Goal: Communication & Community: Answer question/provide support

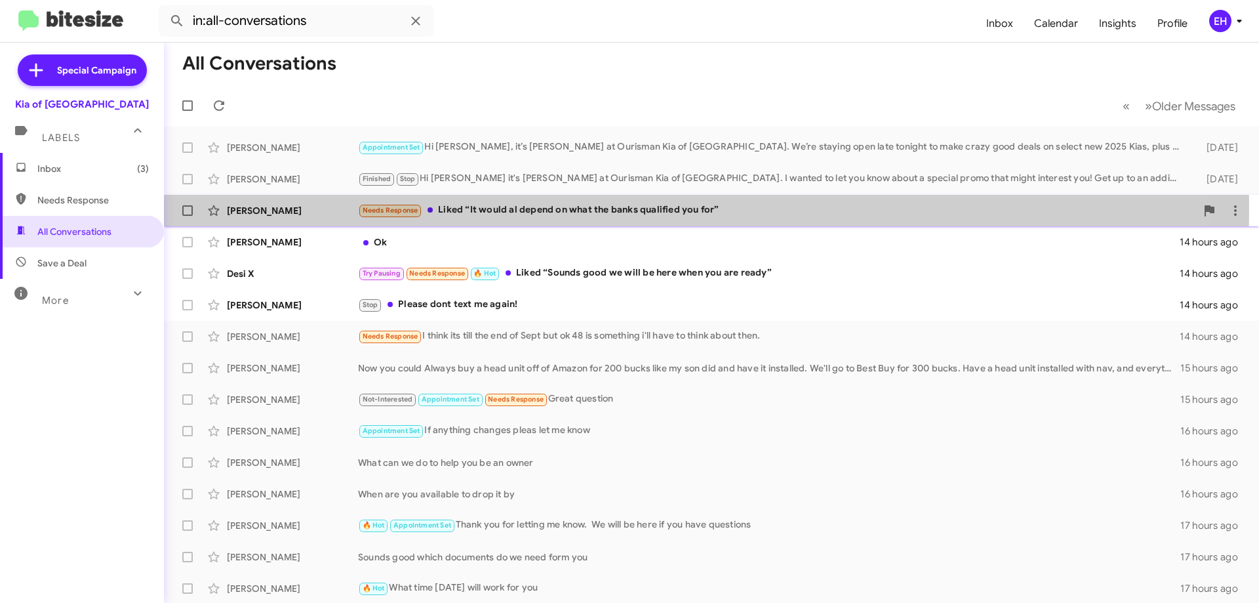
click at [563, 209] on div "Needs Response Liked “It would al depend on what the banks qualified you for”" at bounding box center [777, 210] width 838 height 15
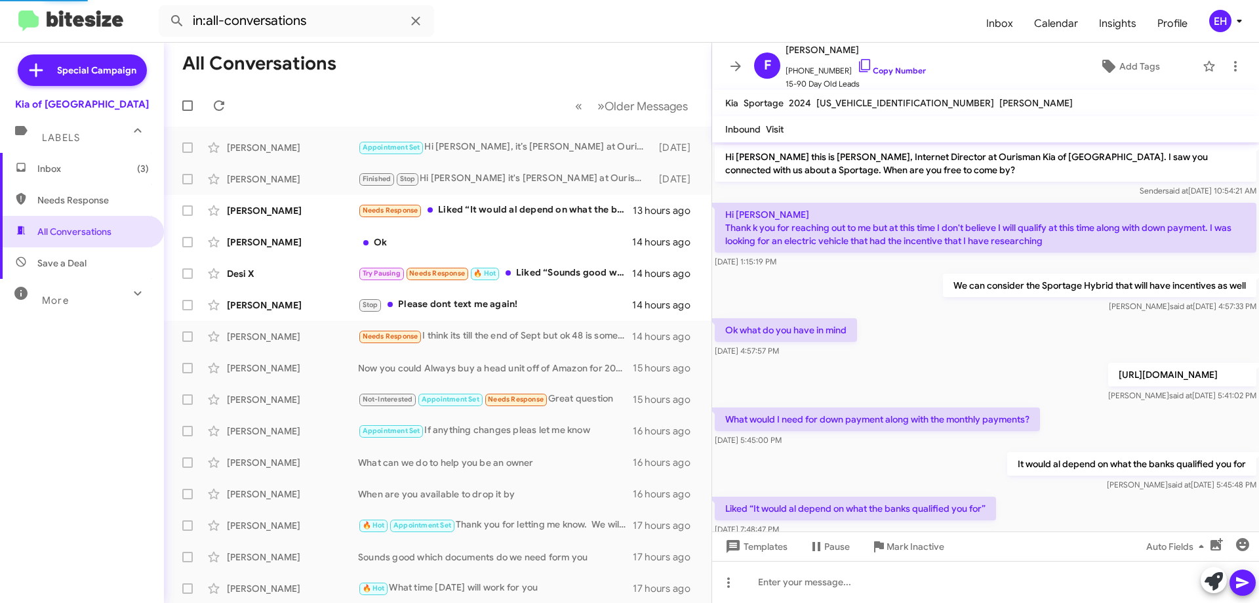
scroll to position [33, 0]
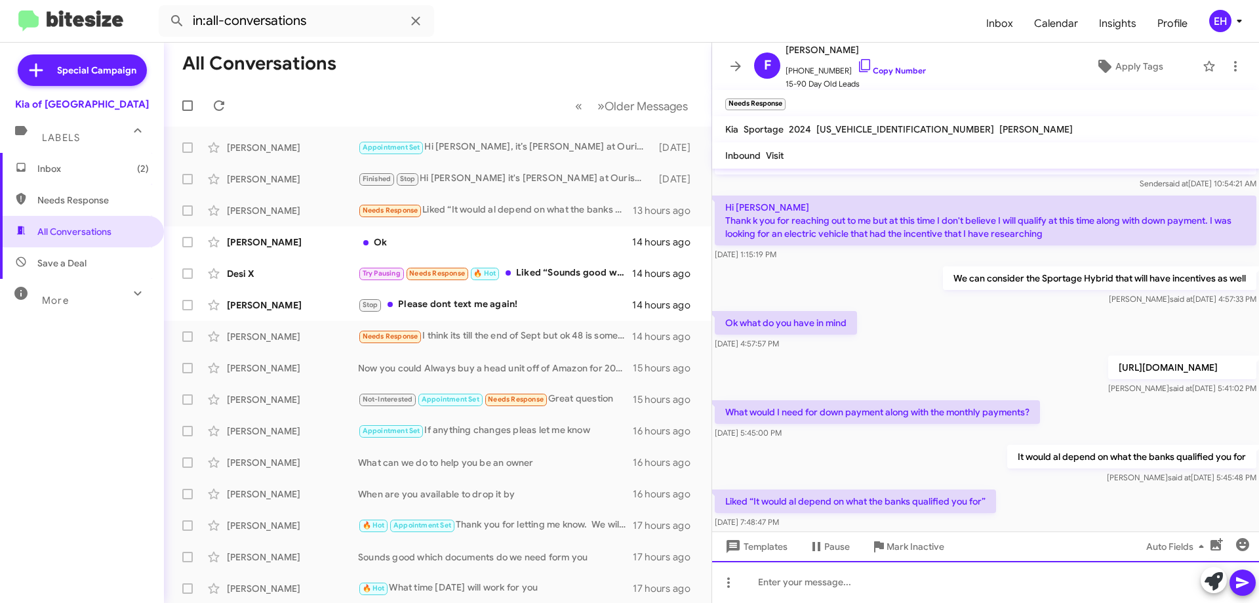
click at [944, 584] on div at bounding box center [985, 582] width 547 height 42
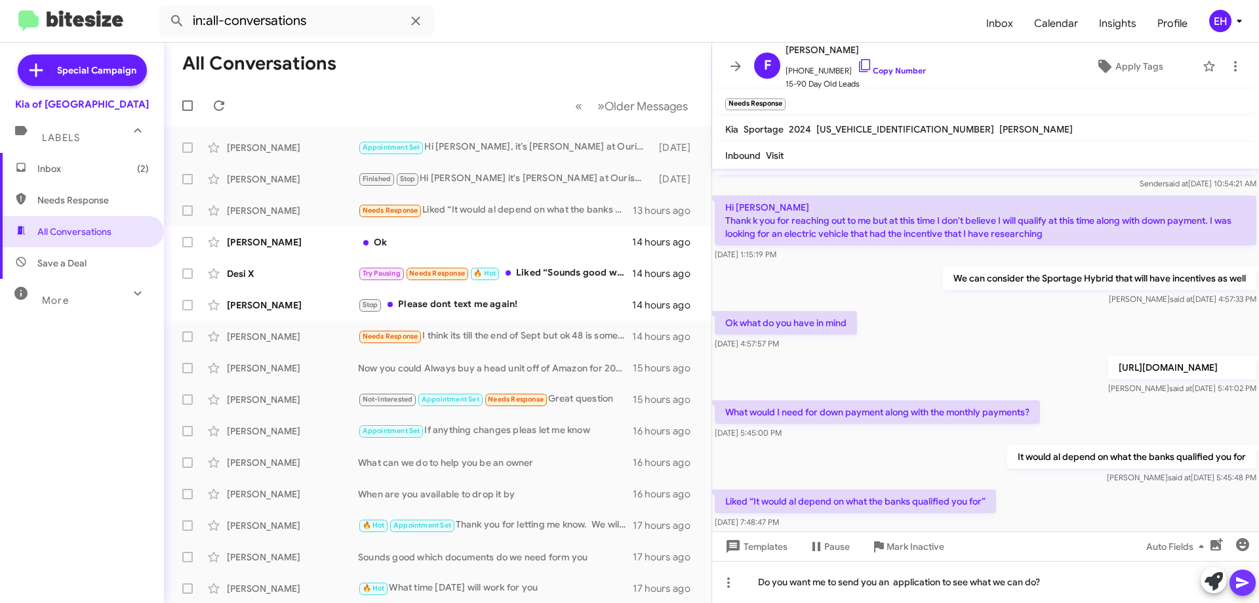
click at [1244, 581] on icon at bounding box center [1242, 582] width 12 height 11
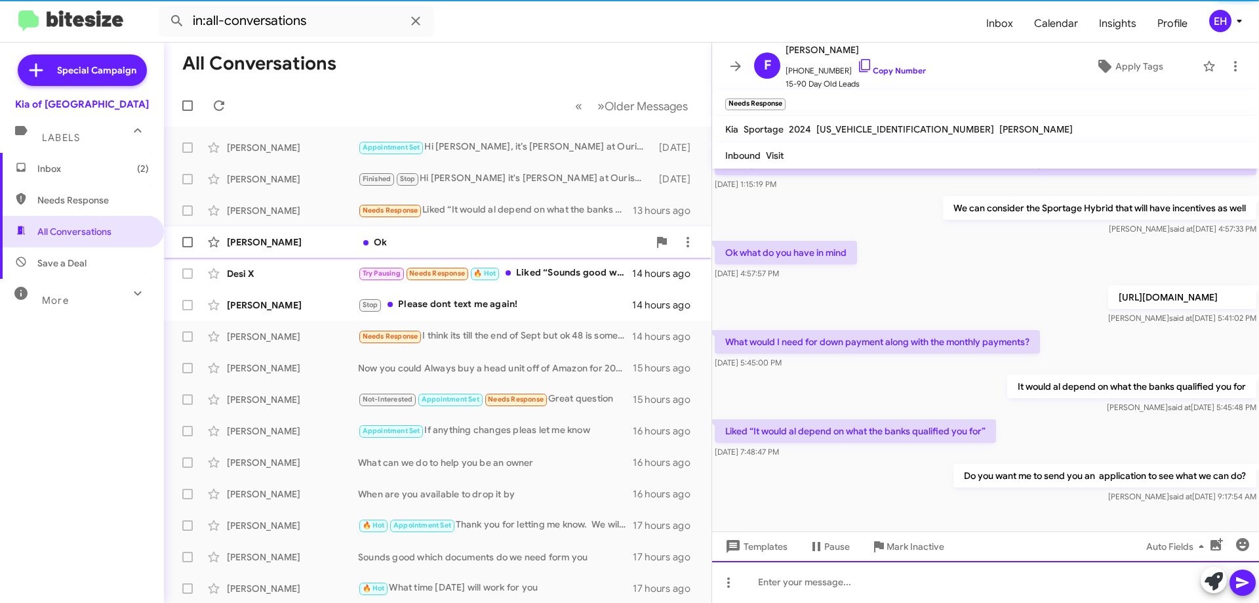
scroll to position [108, 0]
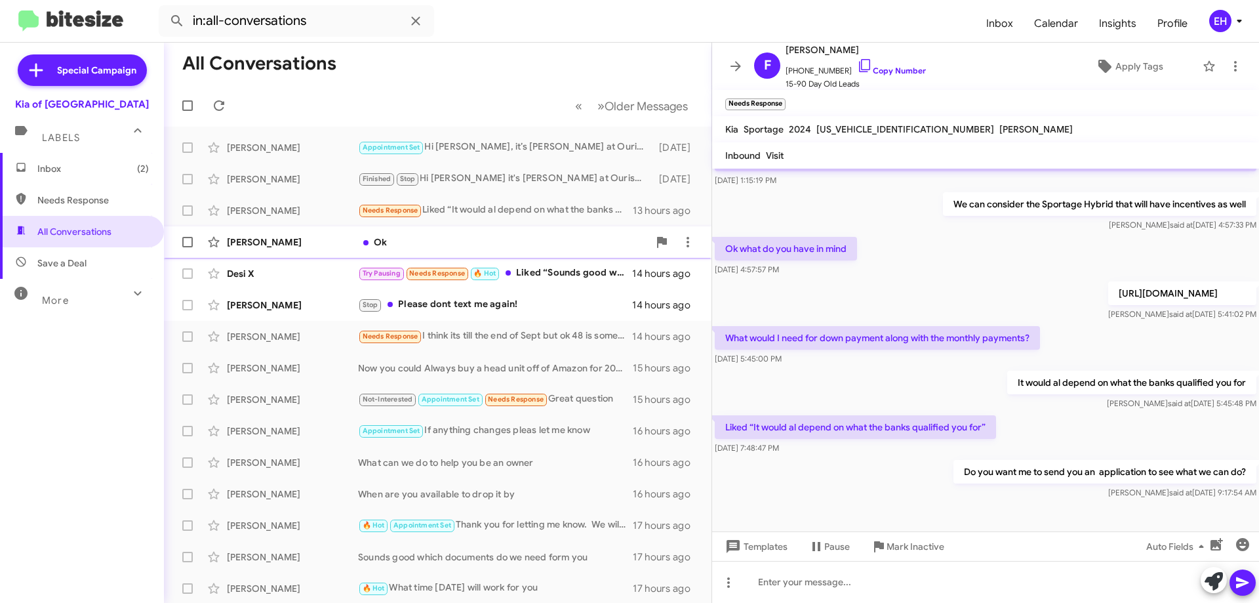
click at [375, 241] on div "Ok" at bounding box center [503, 241] width 291 height 13
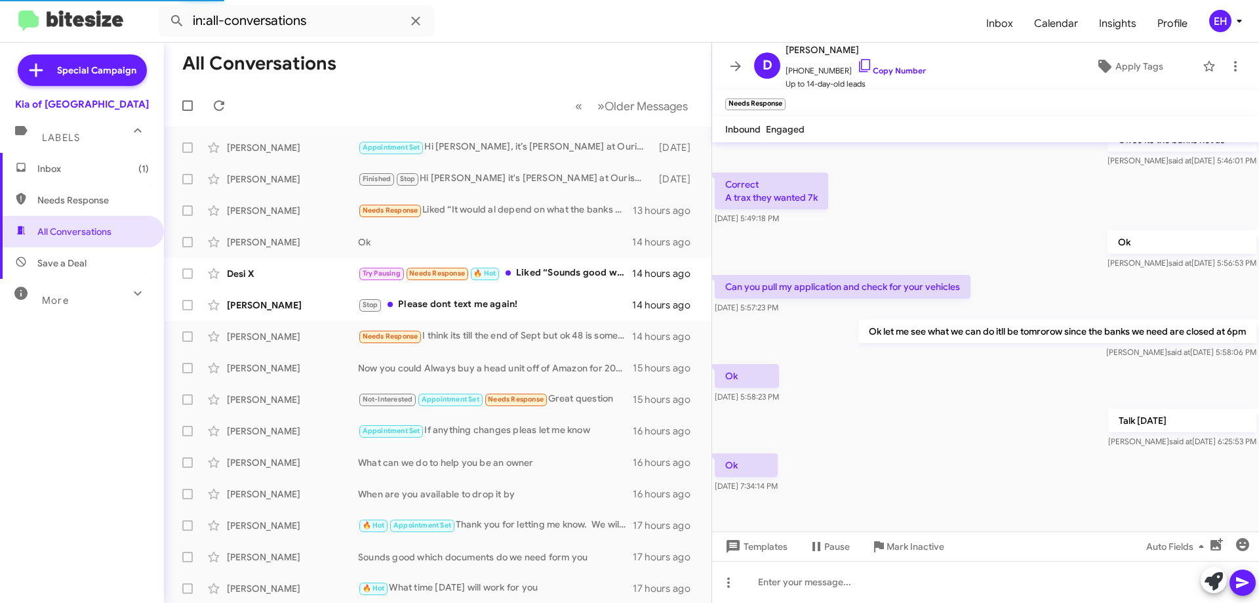
scroll to position [138, 0]
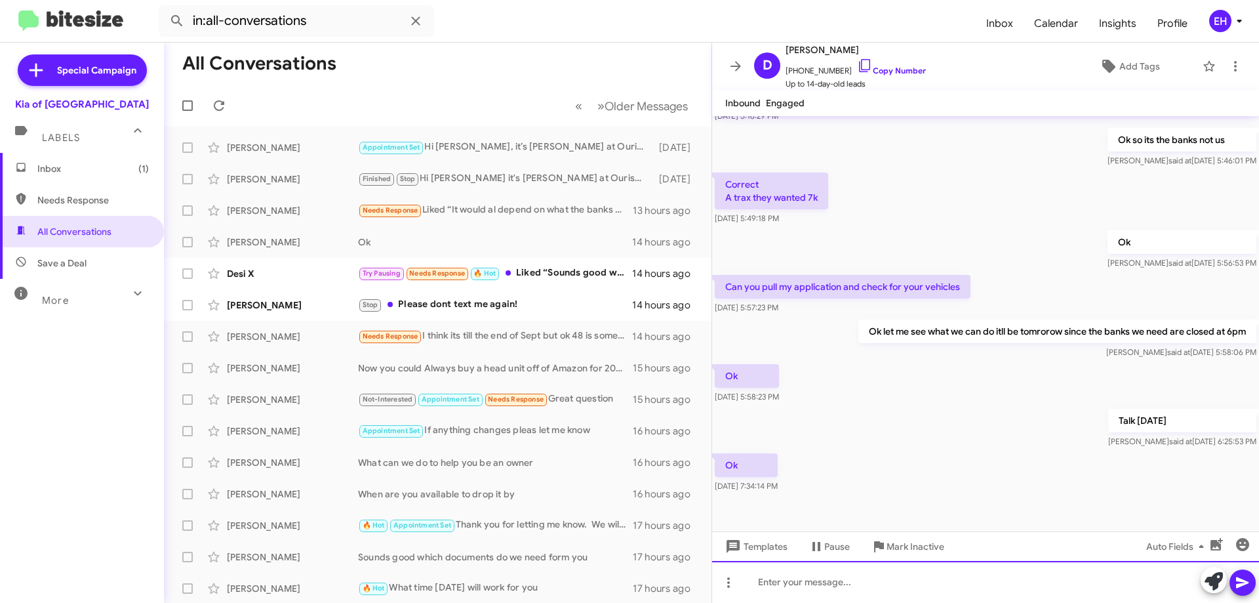
click at [896, 578] on div at bounding box center [985, 582] width 547 height 42
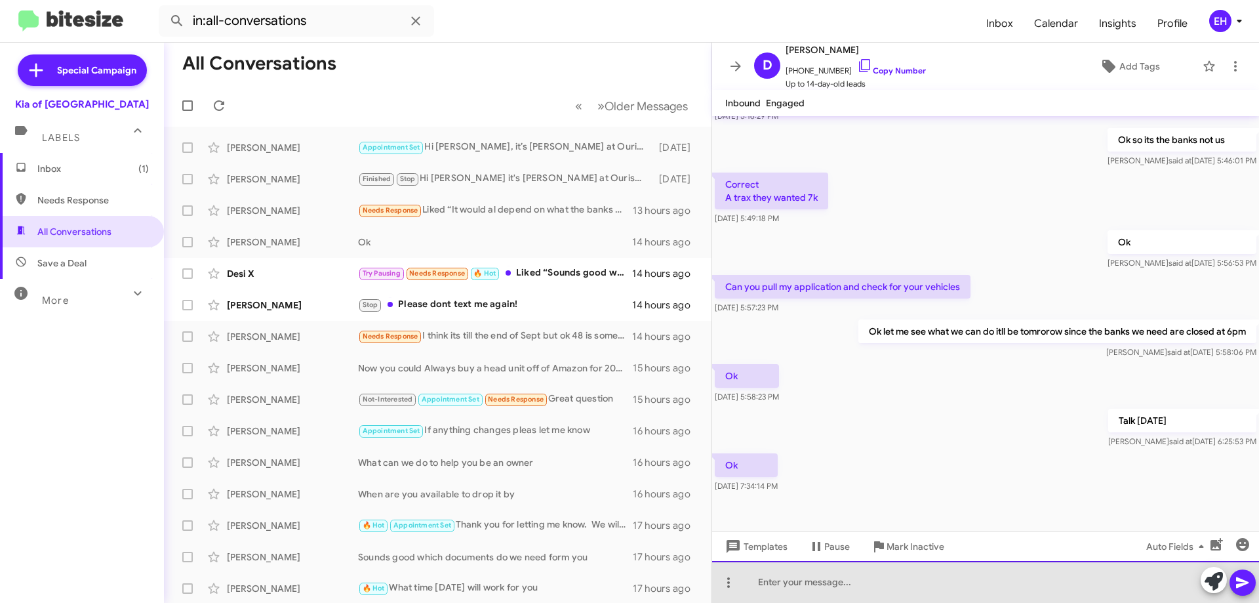
click at [833, 577] on div at bounding box center [985, 582] width 547 height 42
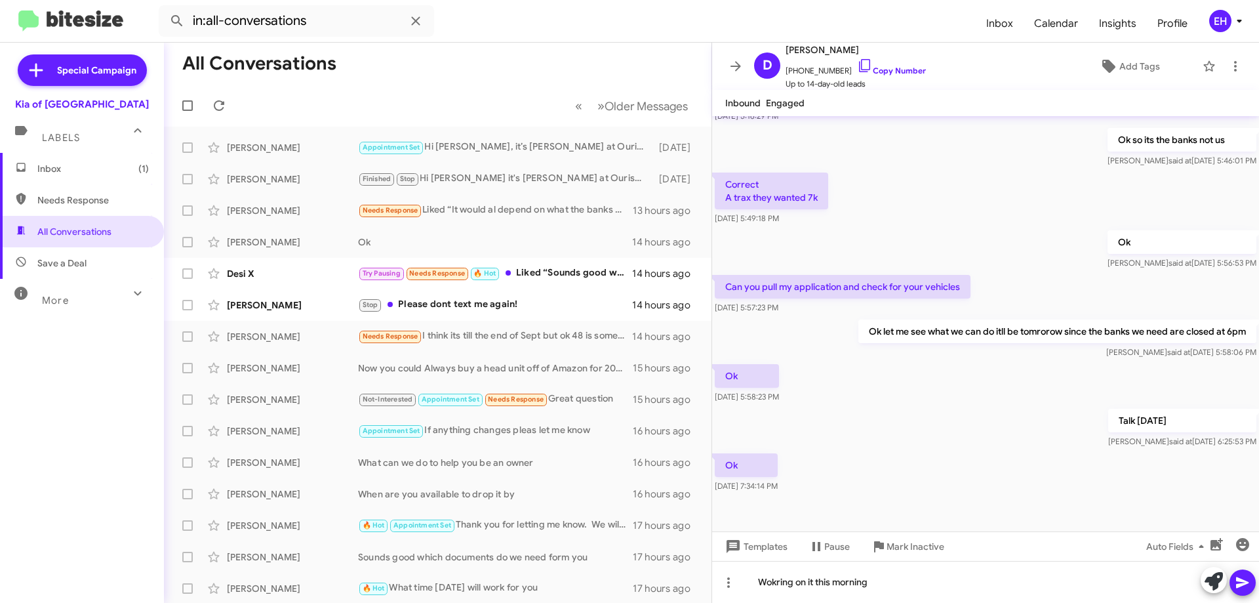
click at [1246, 584] on icon at bounding box center [1242, 582] width 12 height 11
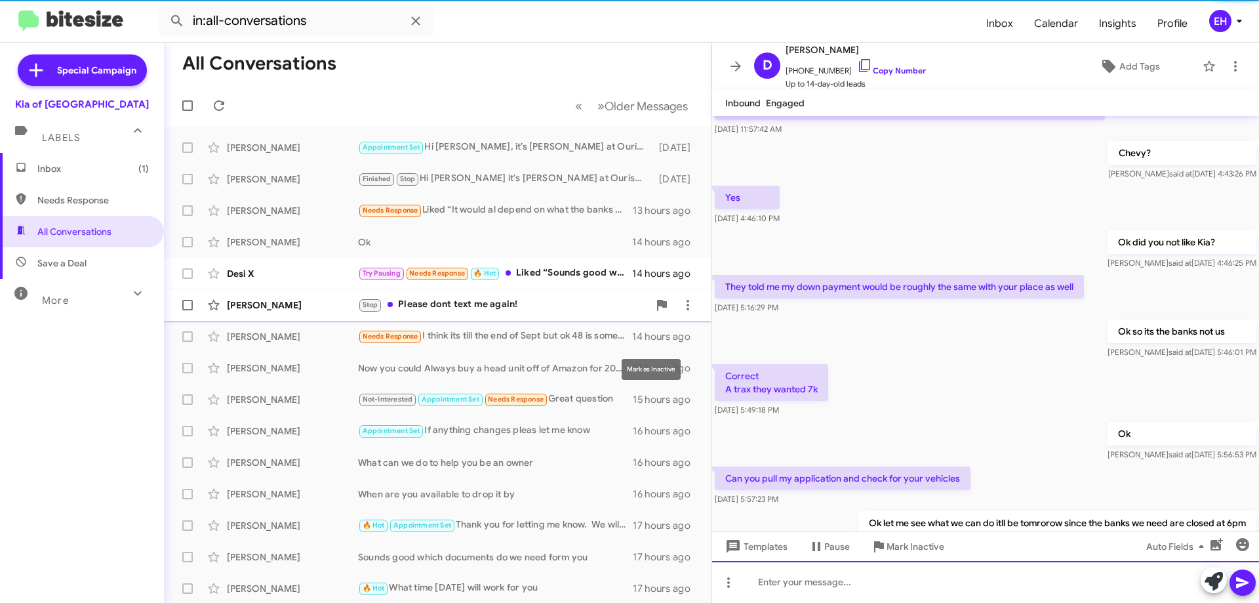
scroll to position [0, 0]
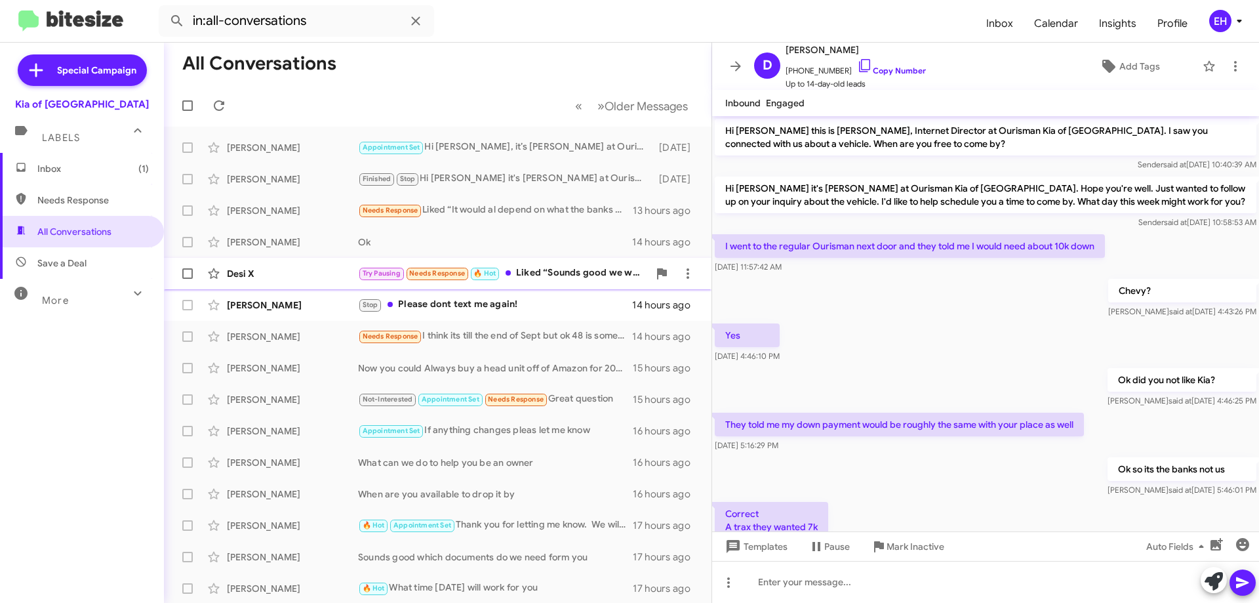
click at [538, 273] on div "Try Pausing Needs Response 🔥 Hot Liked “Sounds good we will be here when you ar…" at bounding box center [503, 273] width 291 height 15
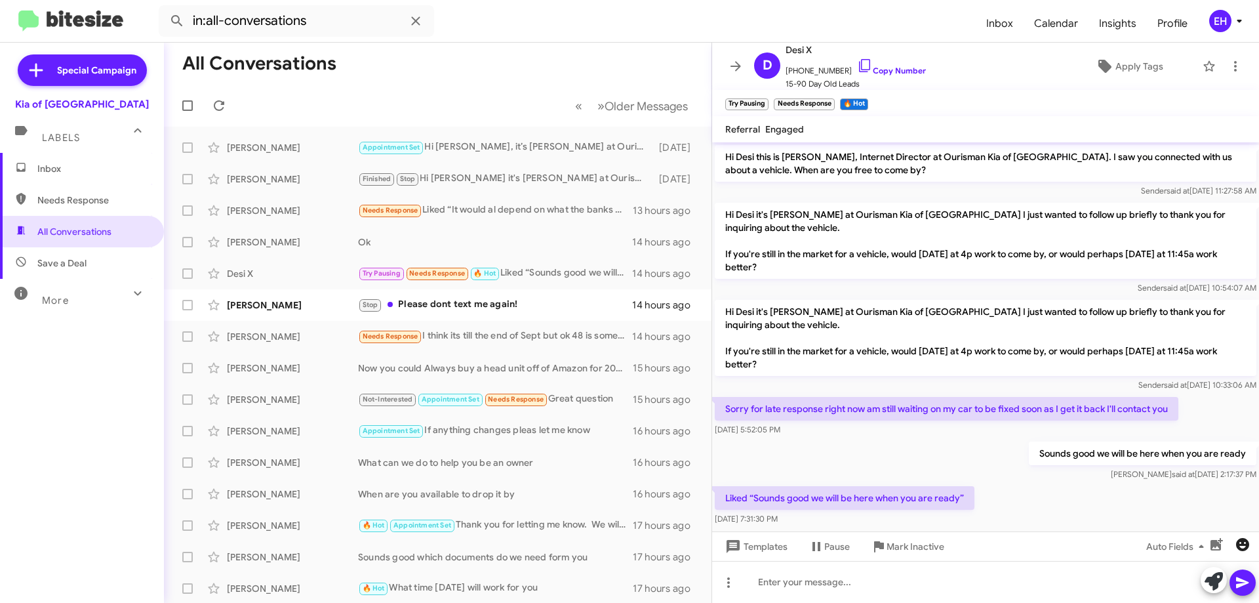
click at [1253, 545] on span "button" at bounding box center [1243, 545] width 26 height 16
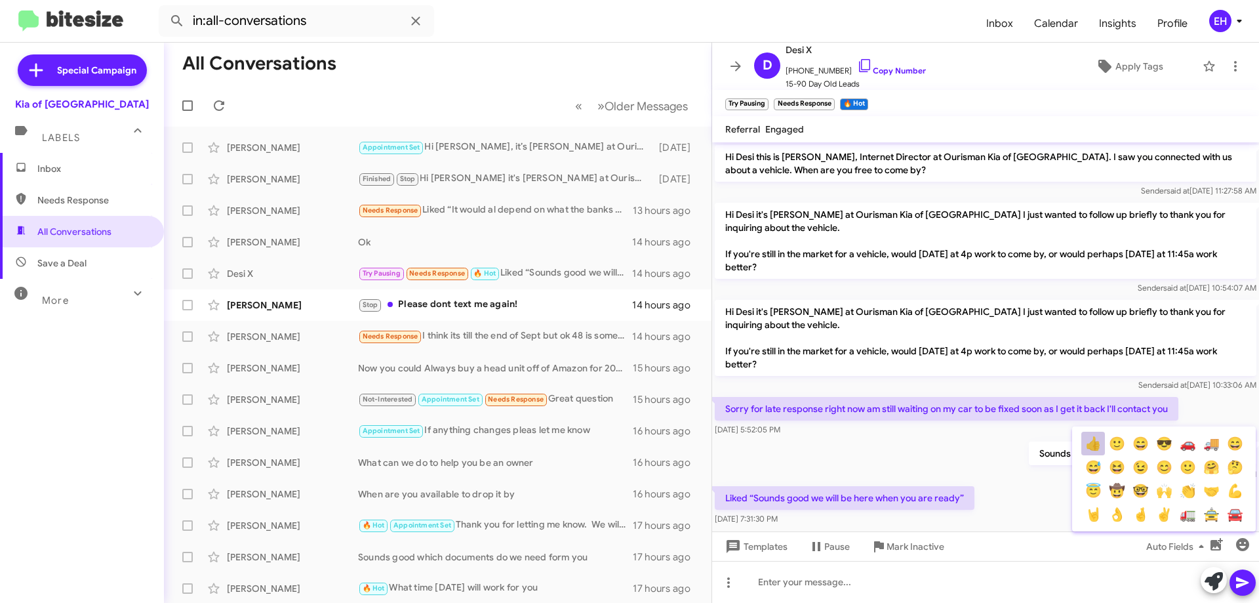
click at [1096, 443] on button "👍" at bounding box center [1094, 444] width 24 height 24
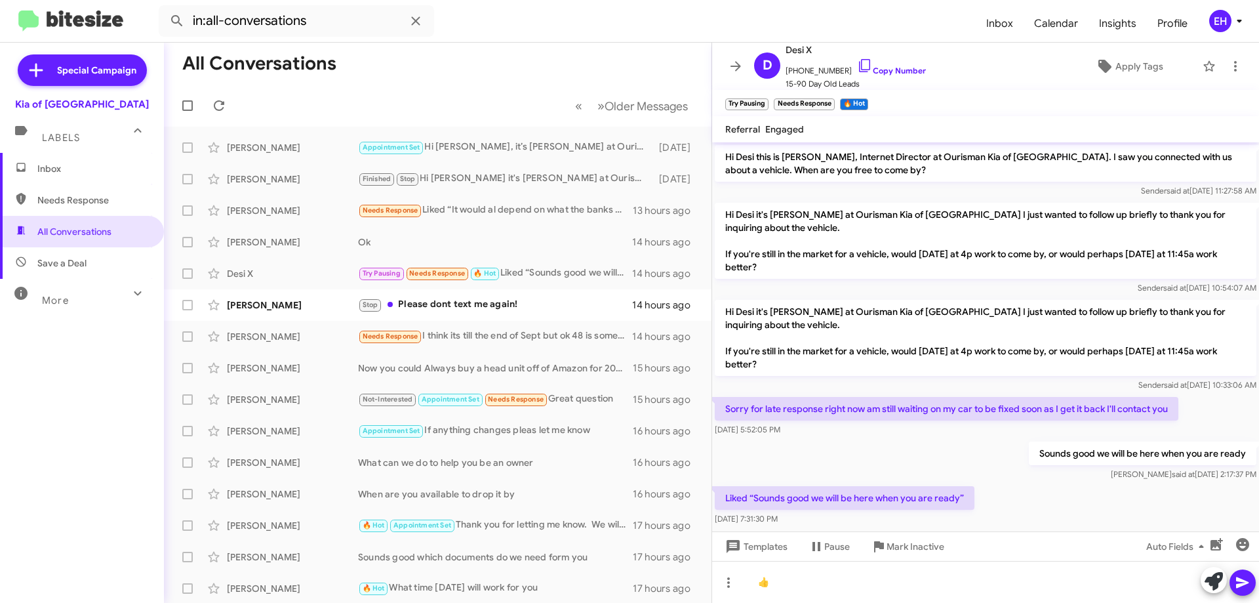
click at [1236, 590] on icon at bounding box center [1243, 583] width 16 height 16
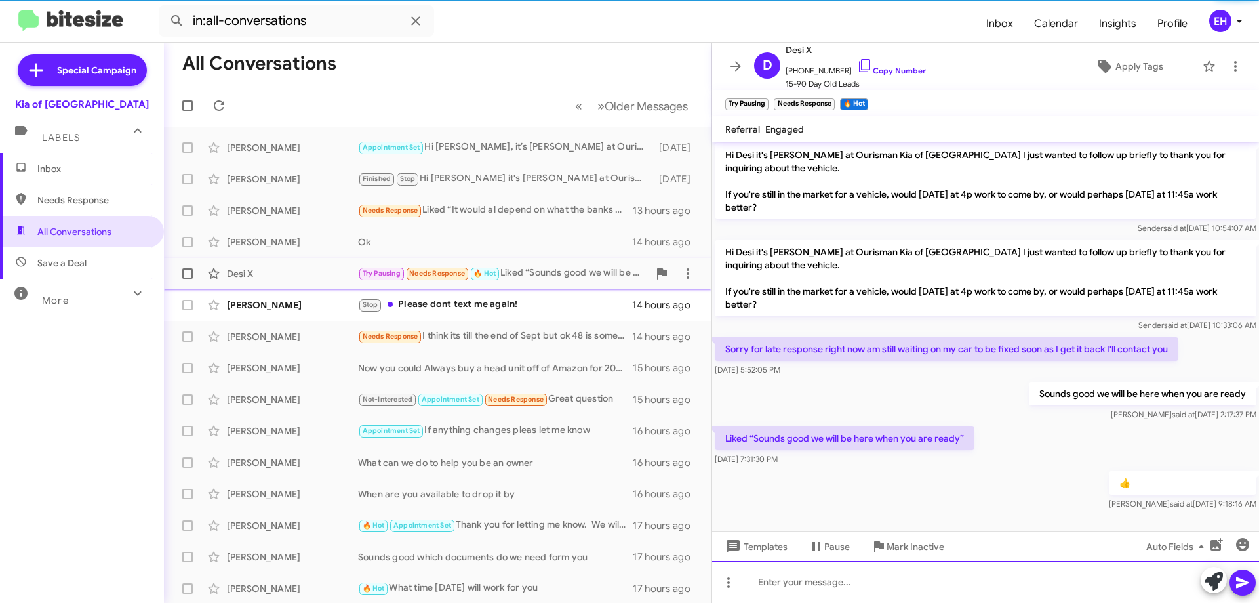
scroll to position [64, 0]
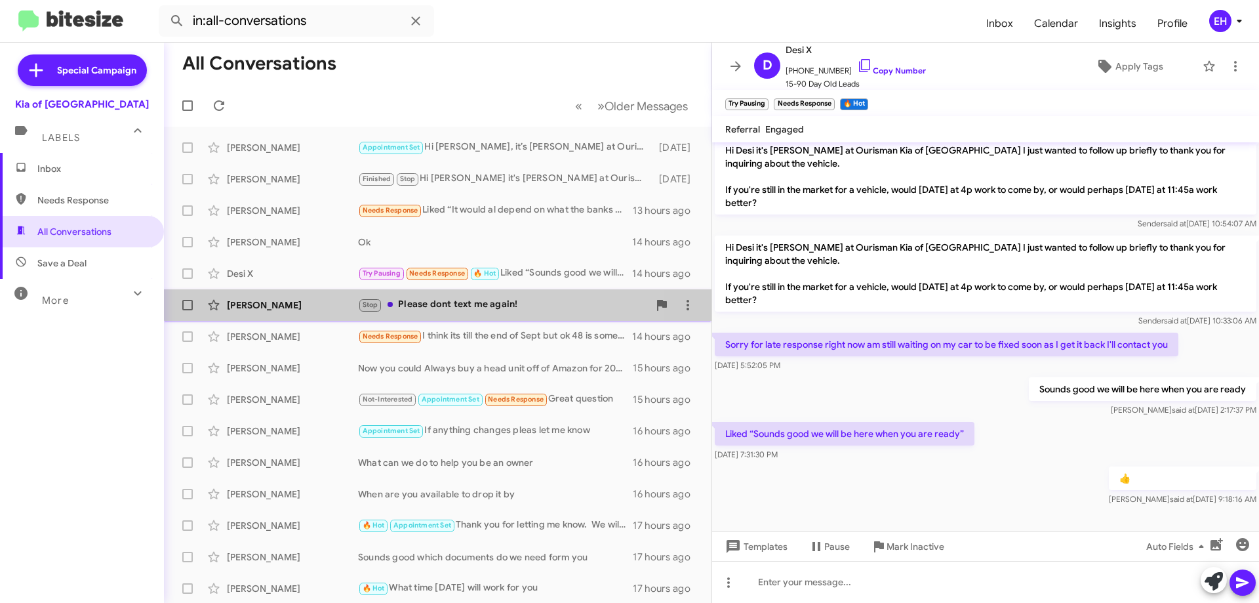
click at [443, 302] on div "Stop Please dont text me again!" at bounding box center [503, 304] width 291 height 15
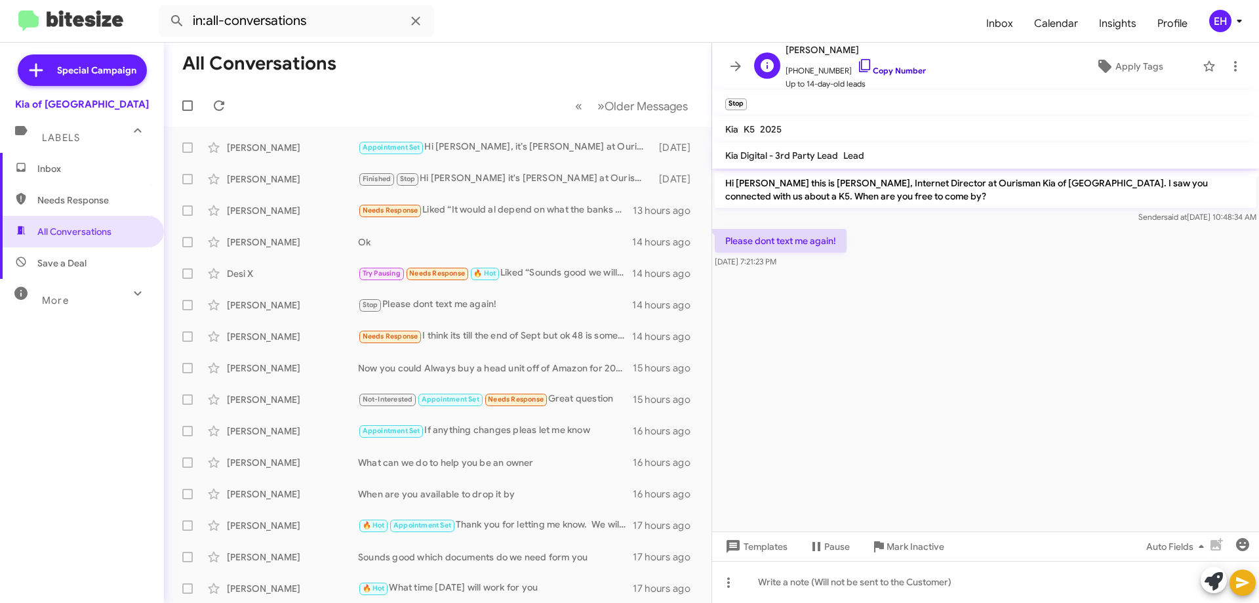
click at [890, 73] on link "Copy Number" at bounding box center [891, 71] width 69 height 10
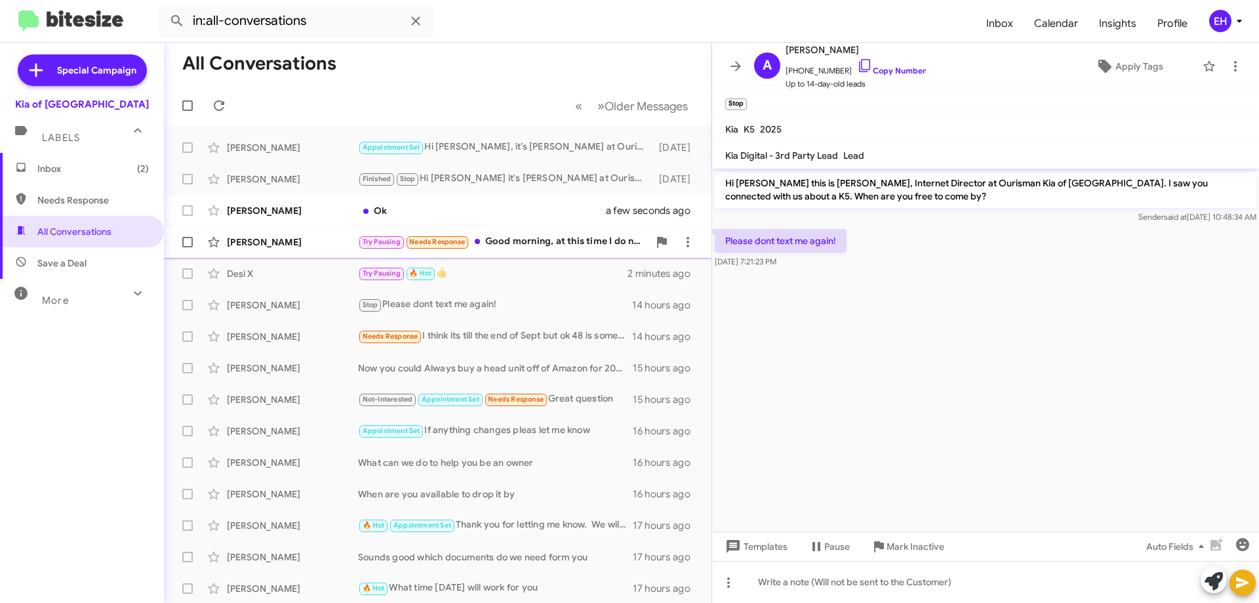
drag, startPoint x: 527, startPoint y: 237, endPoint x: 535, endPoint y: 237, distance: 7.2
click at [527, 237] on div "Try Pausing Needs Response Good morning, at this time I do not have the down pa…" at bounding box center [503, 241] width 291 height 15
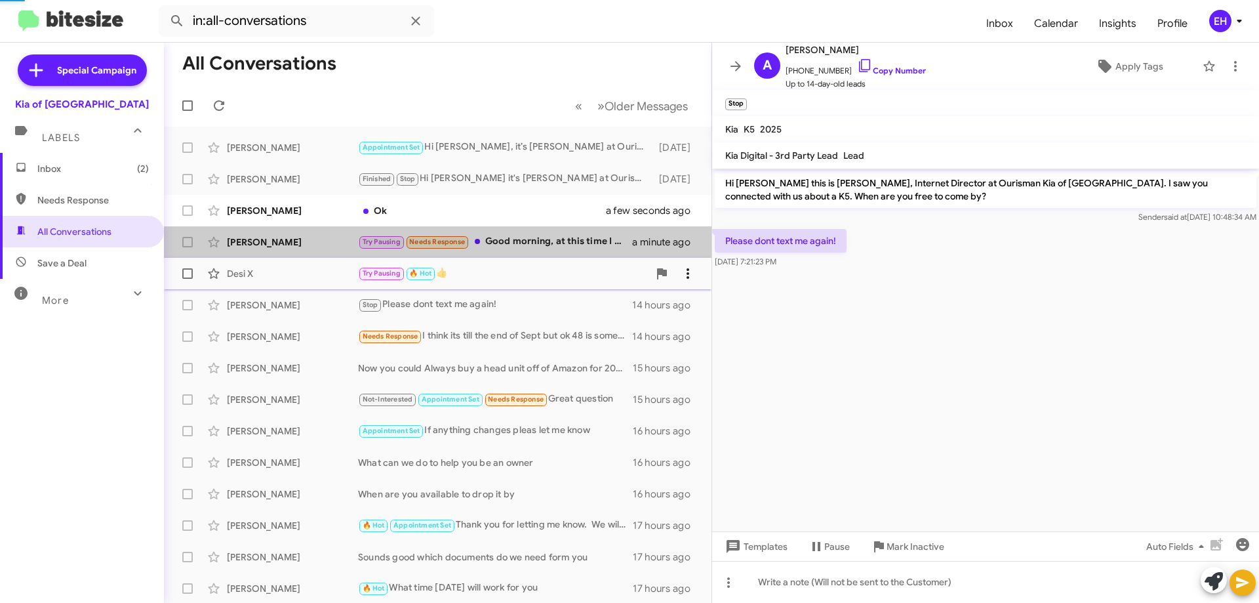
scroll to position [155, 0]
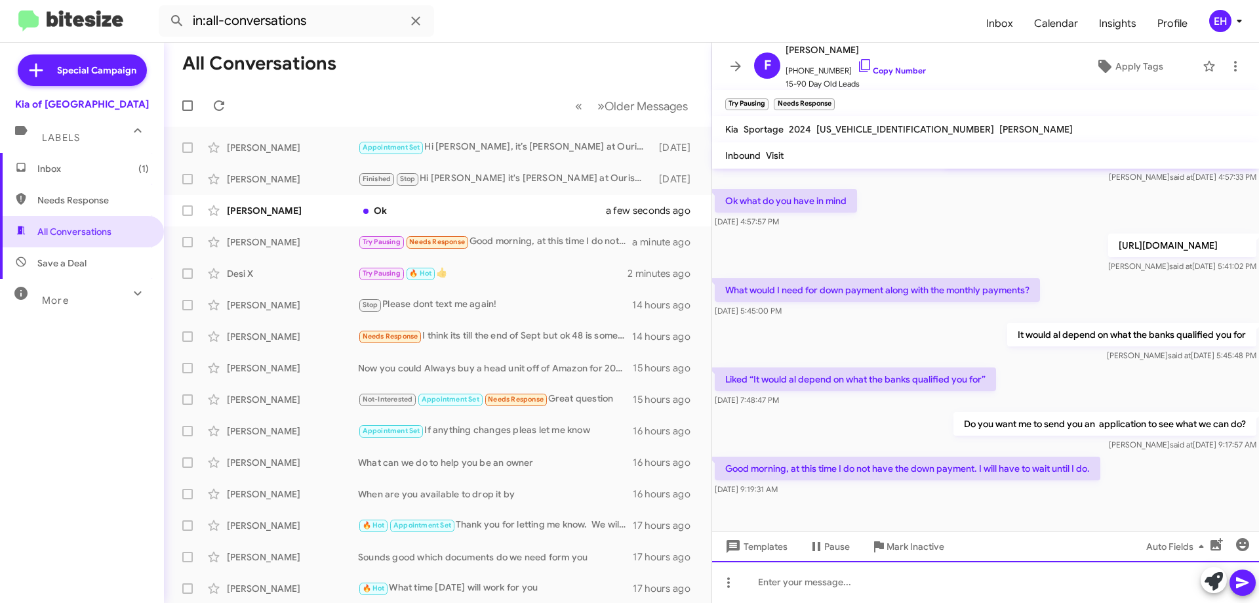
click at [874, 570] on div at bounding box center [985, 582] width 547 height 42
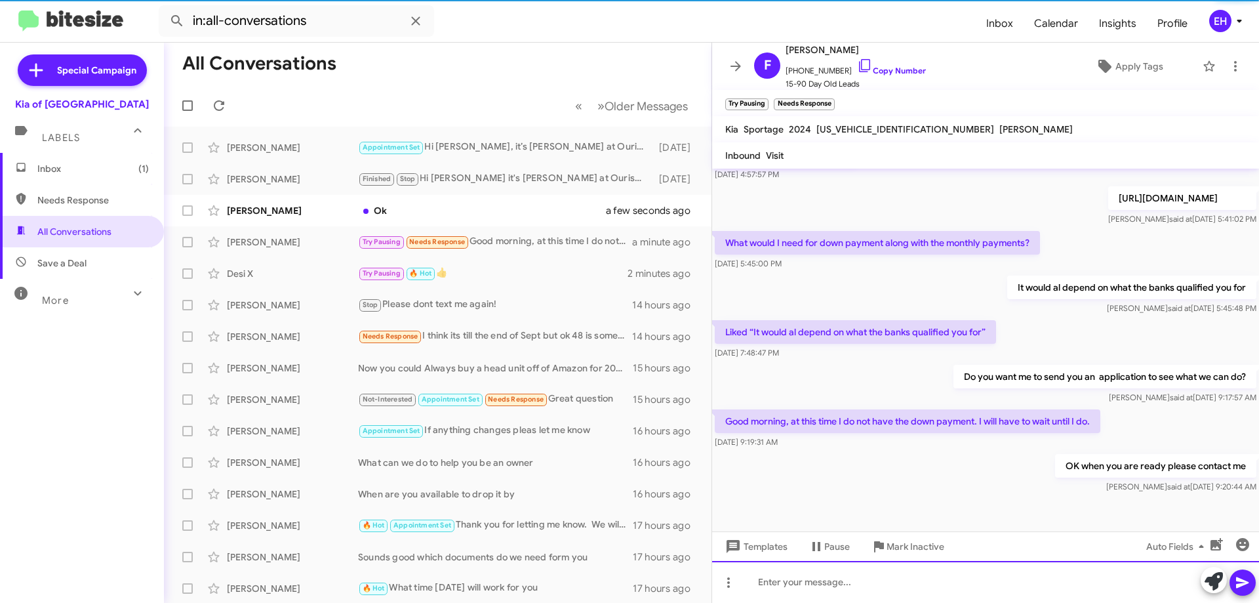
scroll to position [203, 0]
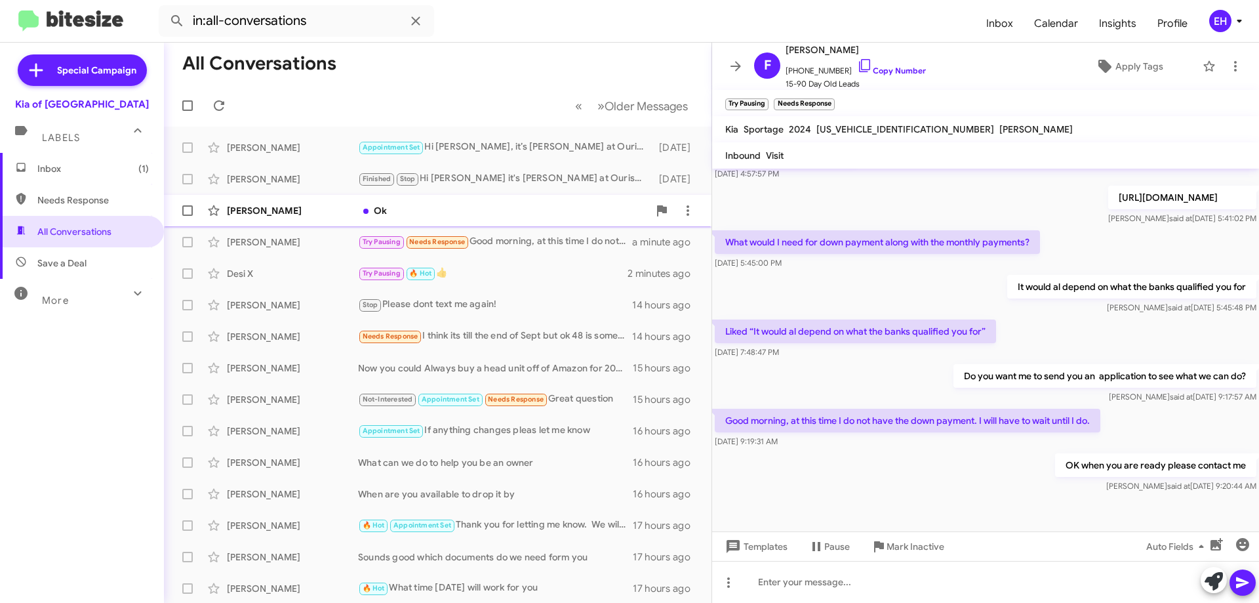
click at [395, 203] on div "[PERSON_NAME] Ok a few seconds ago" at bounding box center [437, 210] width 527 height 26
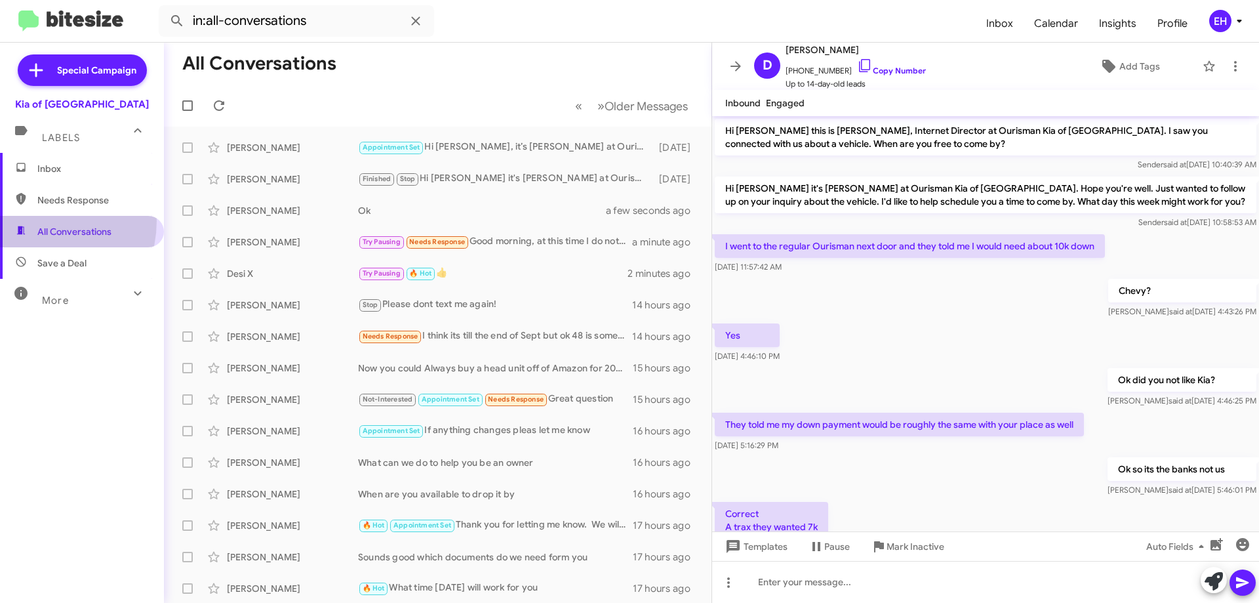
click at [36, 221] on span "All Conversations" at bounding box center [82, 231] width 164 height 31
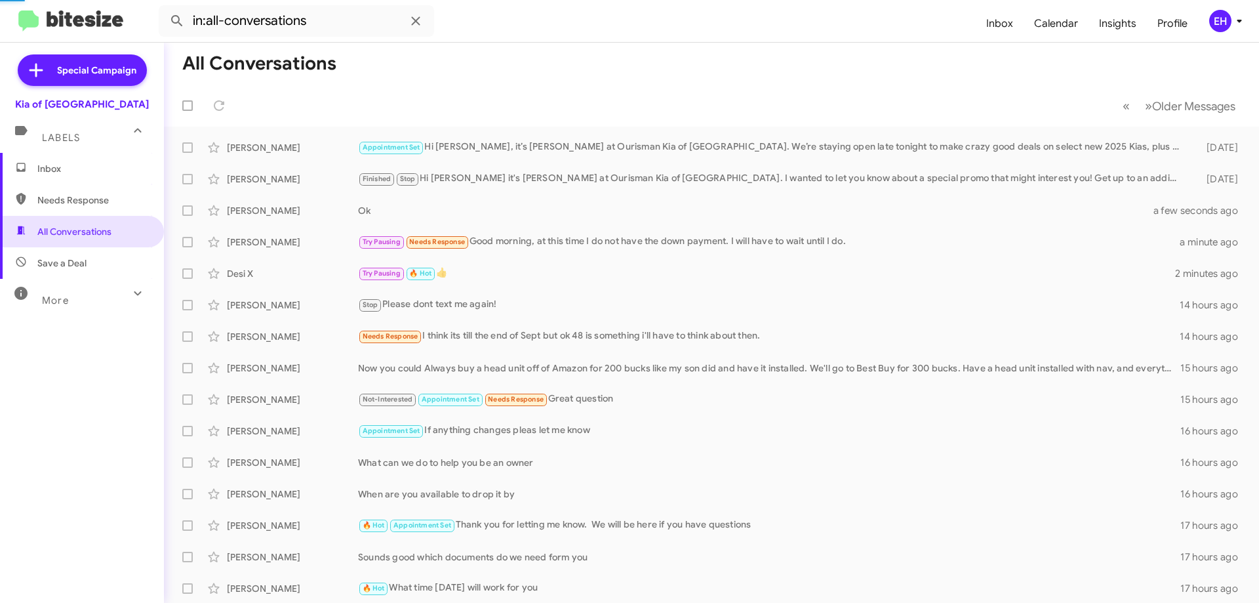
click at [63, 209] on span "Needs Response" at bounding box center [82, 199] width 164 height 31
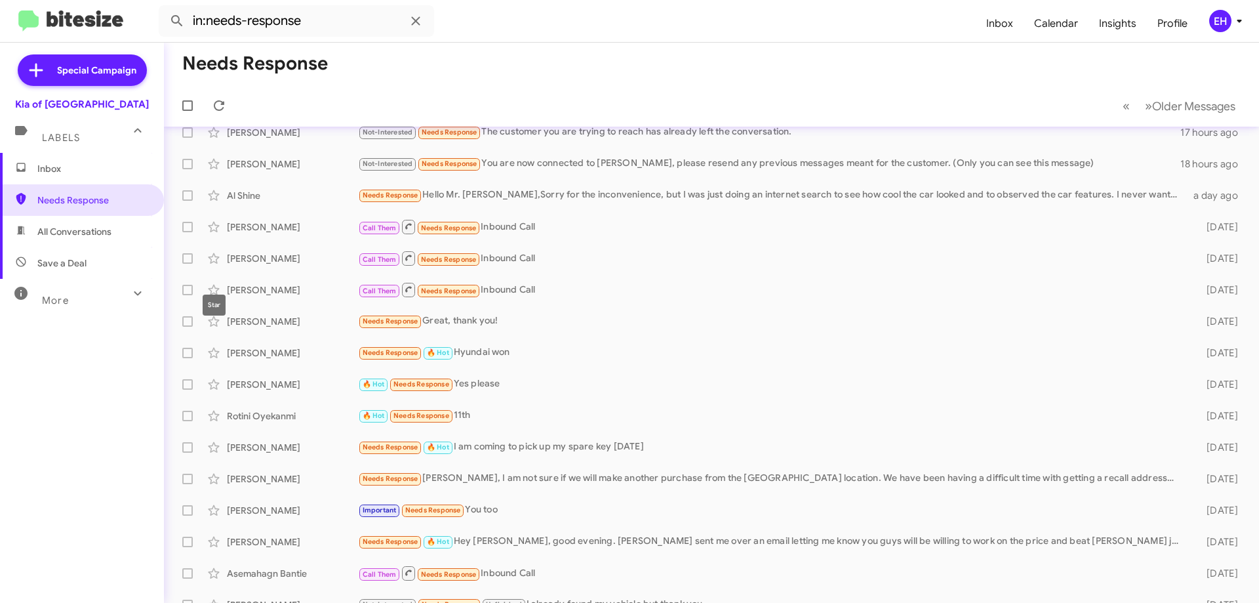
scroll to position [28, 0]
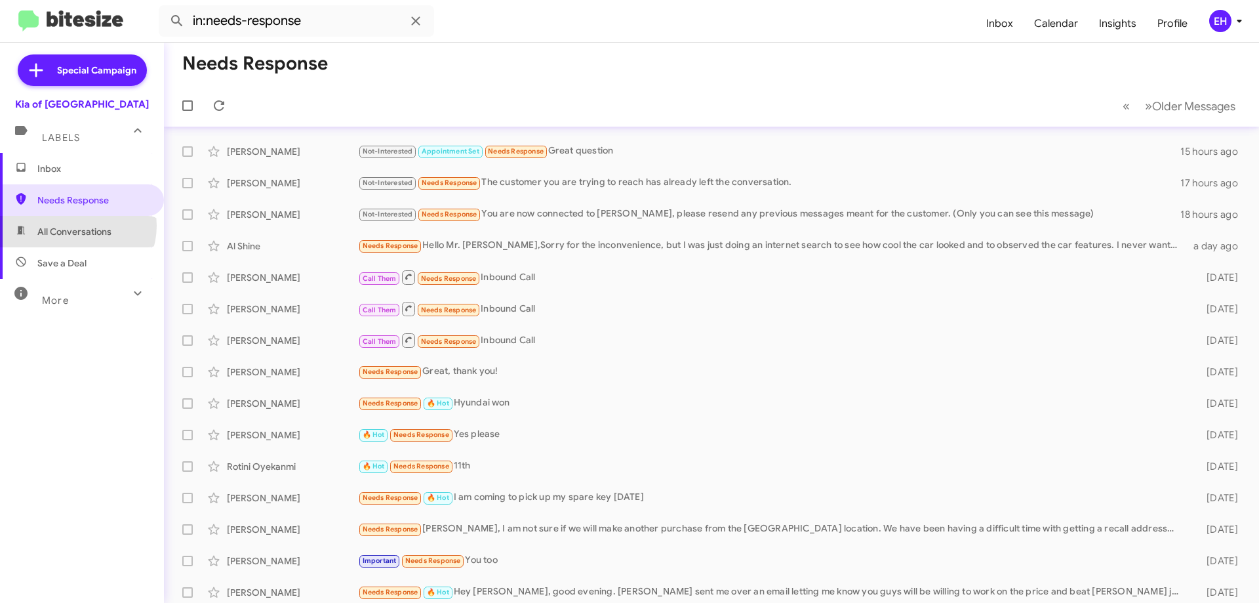
click at [76, 226] on span "All Conversations" at bounding box center [74, 231] width 74 height 13
type input "in:all-conversations"
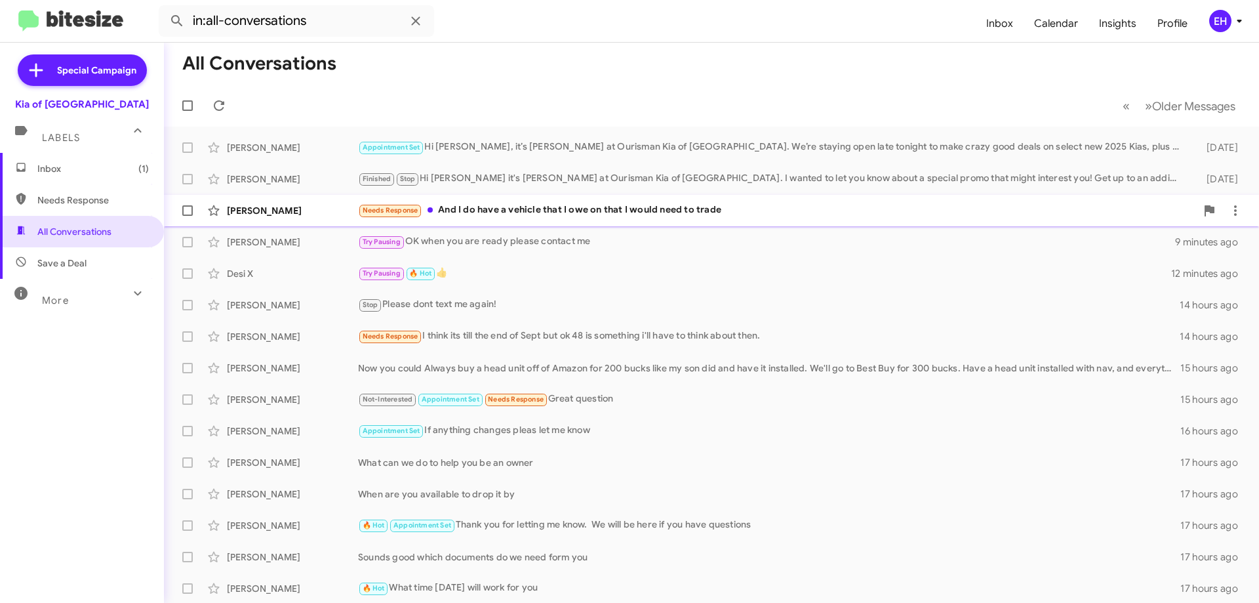
click at [708, 205] on div "Needs Response And I do have a vehicle that I owe on that I would need to trade" at bounding box center [777, 210] width 838 height 15
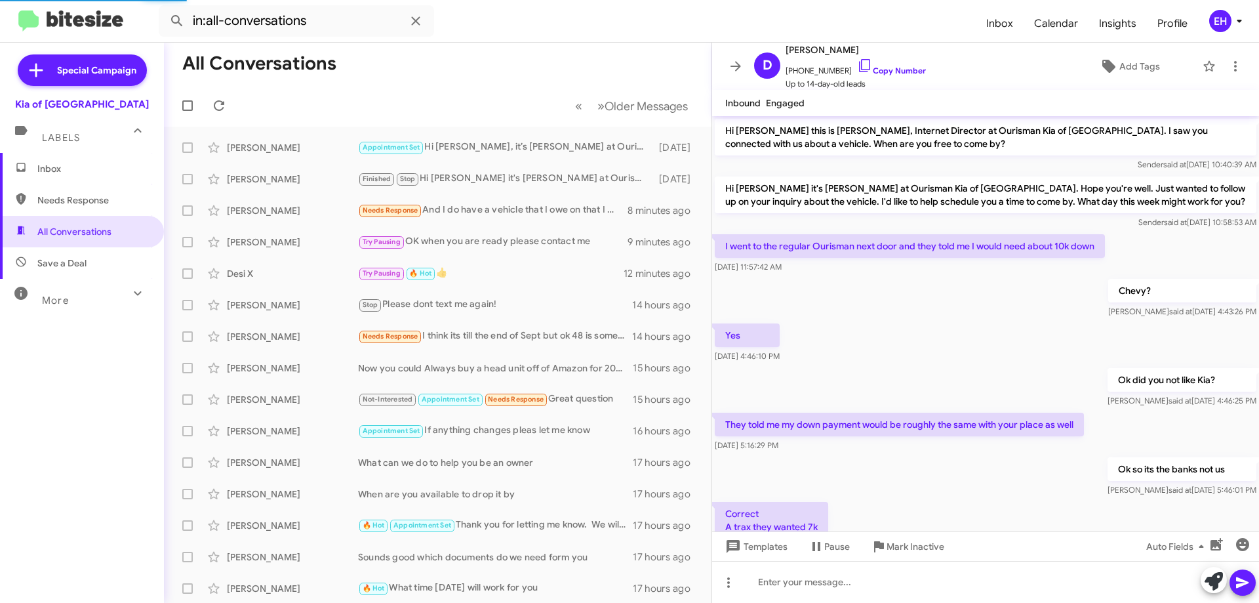
scroll to position [486, 0]
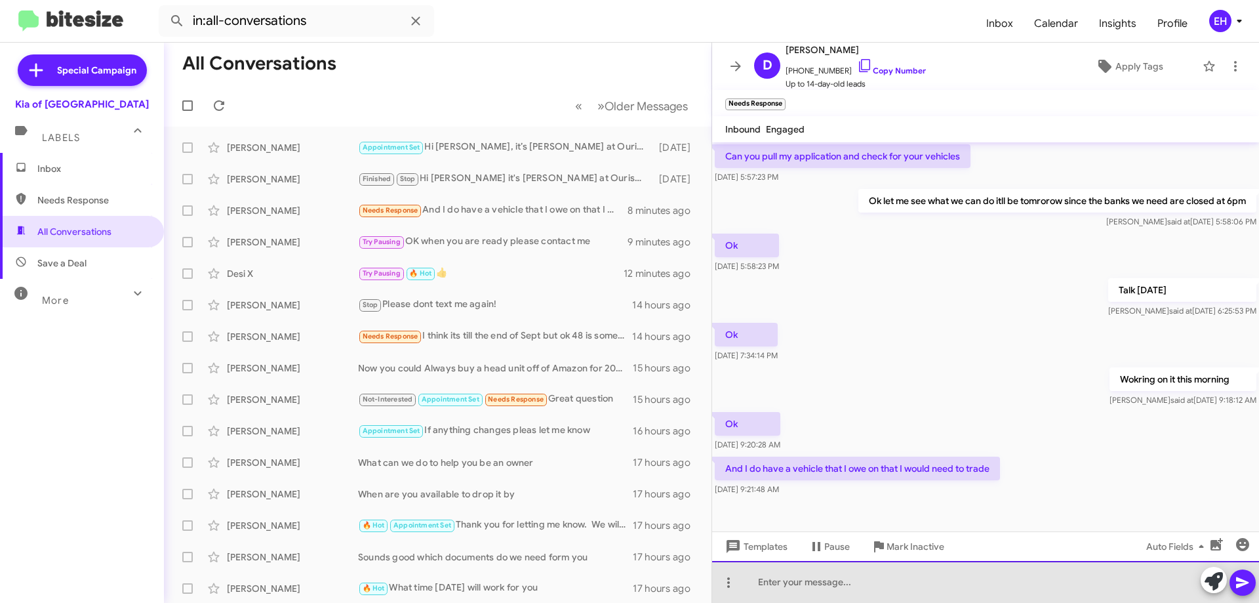
click at [860, 571] on div at bounding box center [985, 582] width 547 height 42
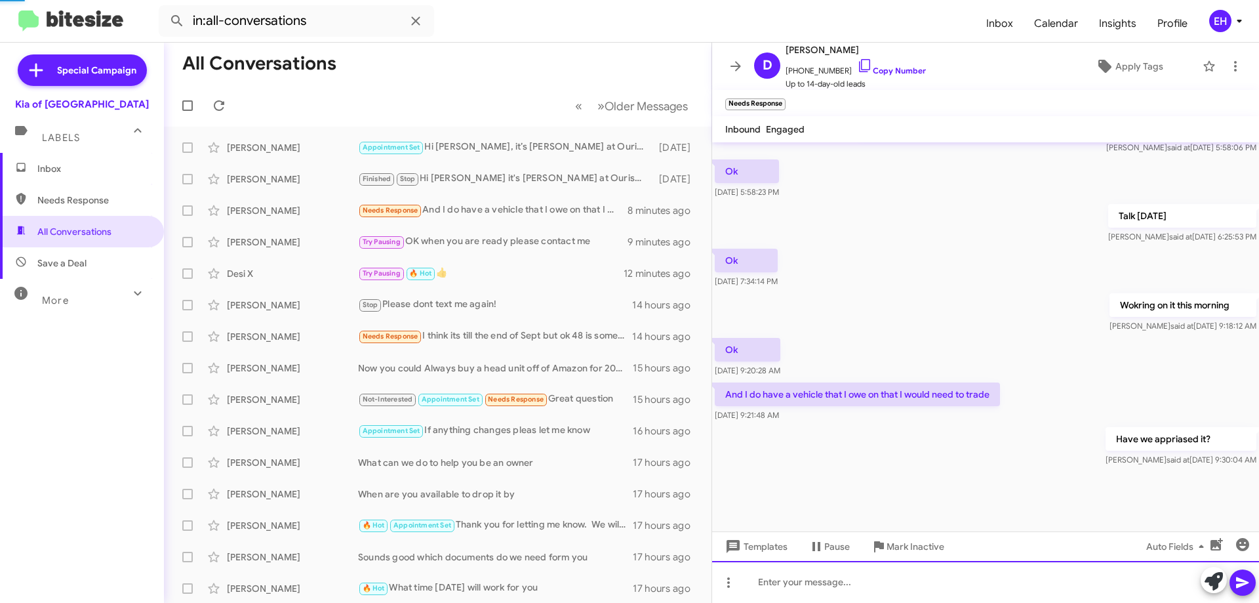
scroll to position [0, 0]
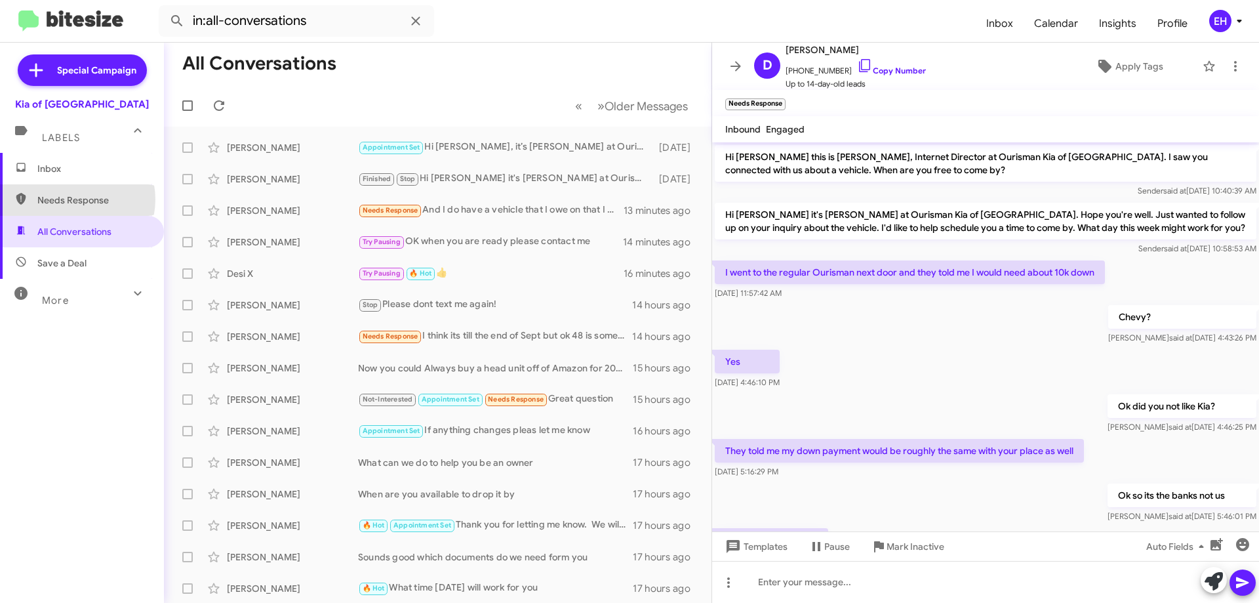
click at [72, 200] on span "Needs Response" at bounding box center [92, 199] width 111 height 13
type input "in:needs-response"
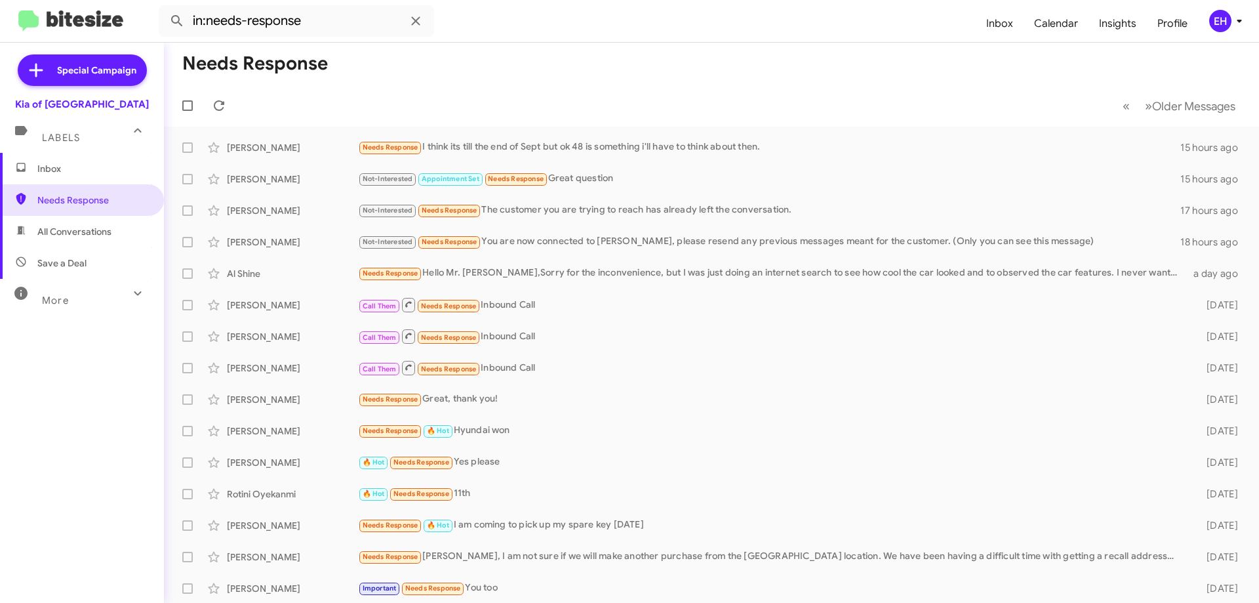
click at [55, 142] on span "Labels" at bounding box center [61, 138] width 38 height 12
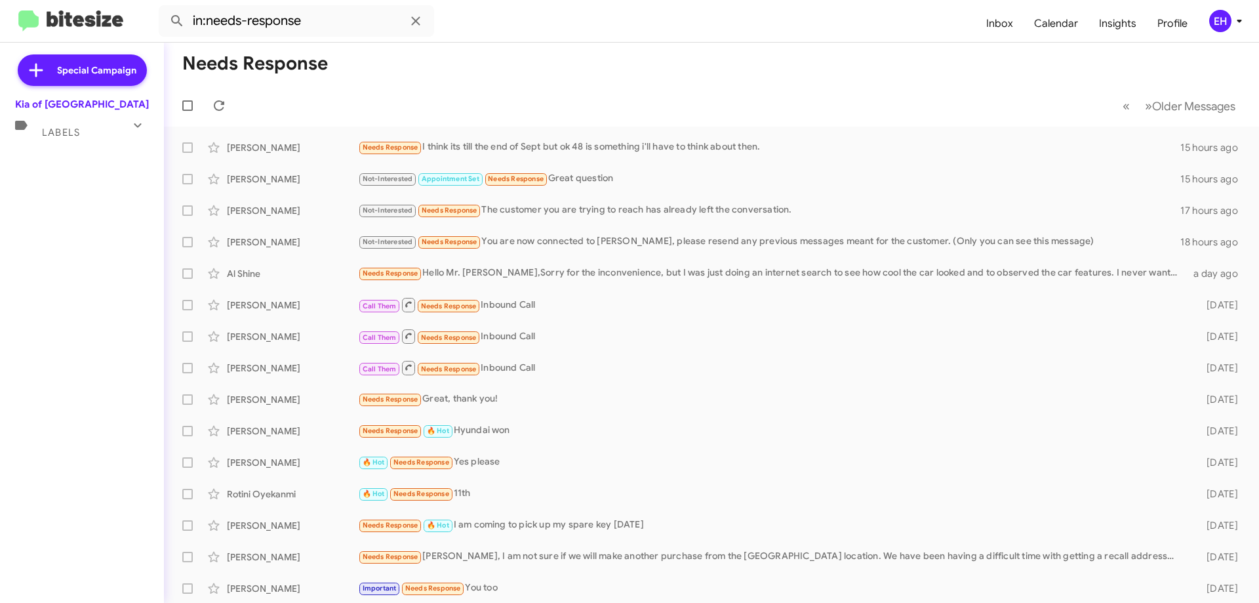
click at [71, 128] on span "Labels" at bounding box center [61, 133] width 38 height 12
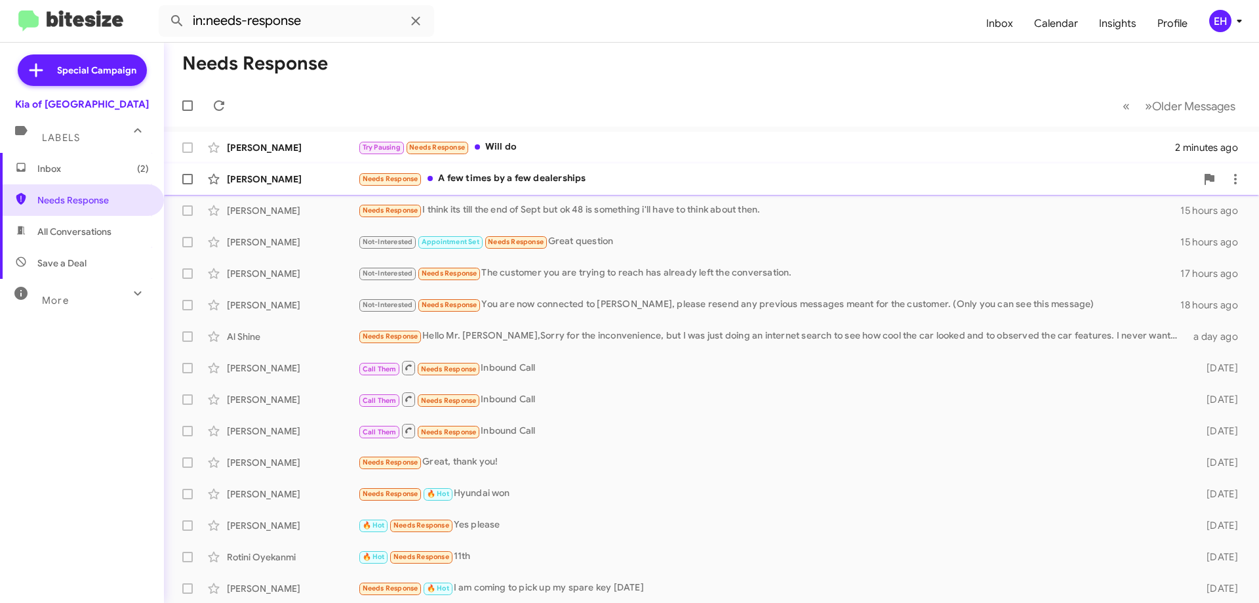
click at [470, 169] on div "[PERSON_NAME] Needs Response A few times by a few dealerships 7 minutes ago" at bounding box center [711, 179] width 1074 height 26
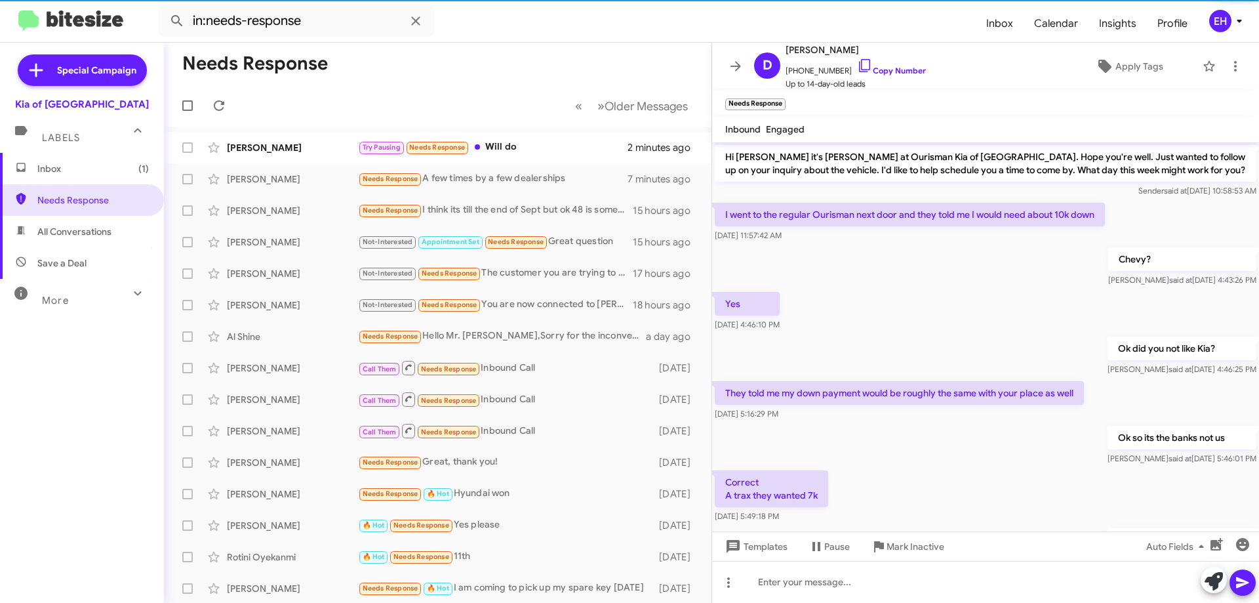
scroll to position [569, 0]
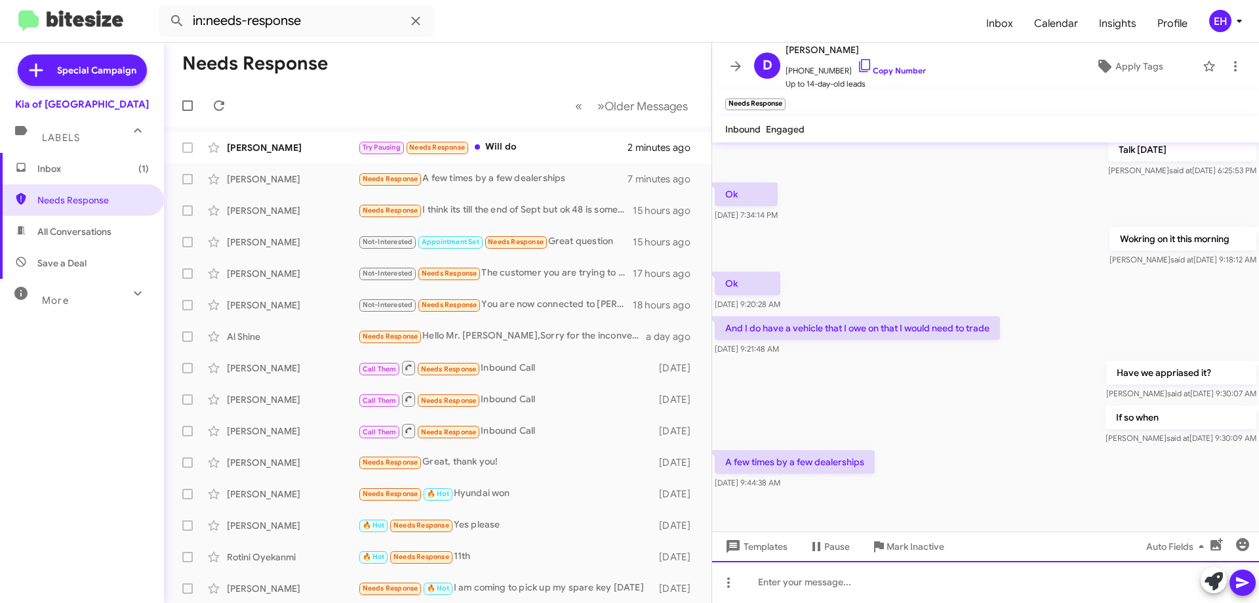
click at [890, 578] on div at bounding box center [985, 582] width 547 height 42
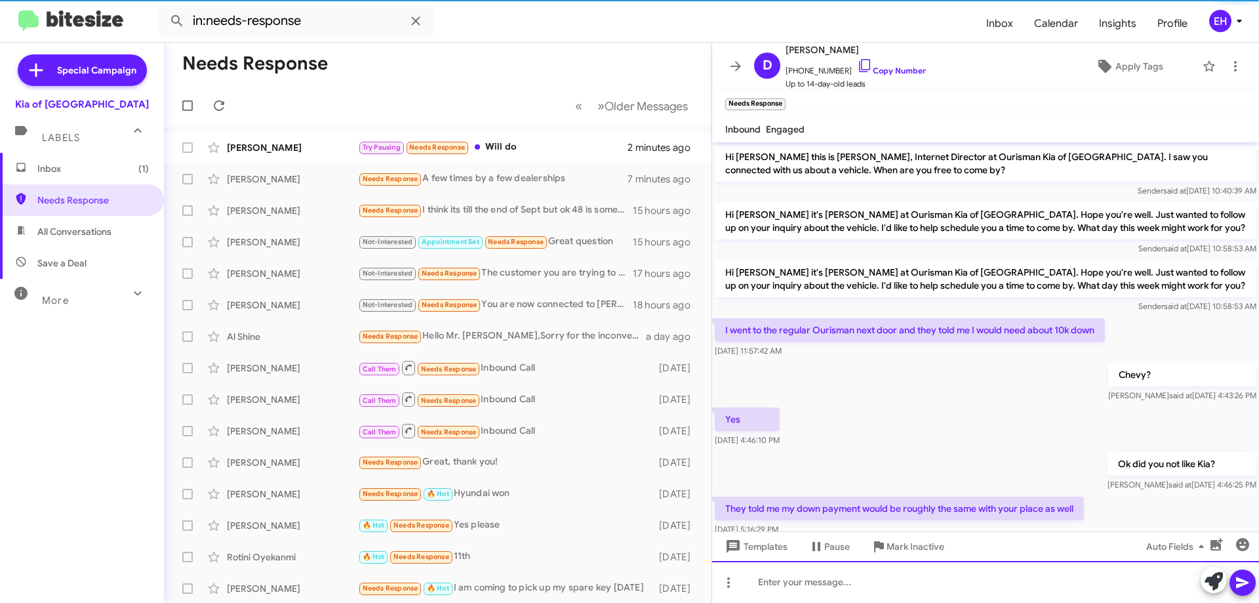
scroll to position [66, 0]
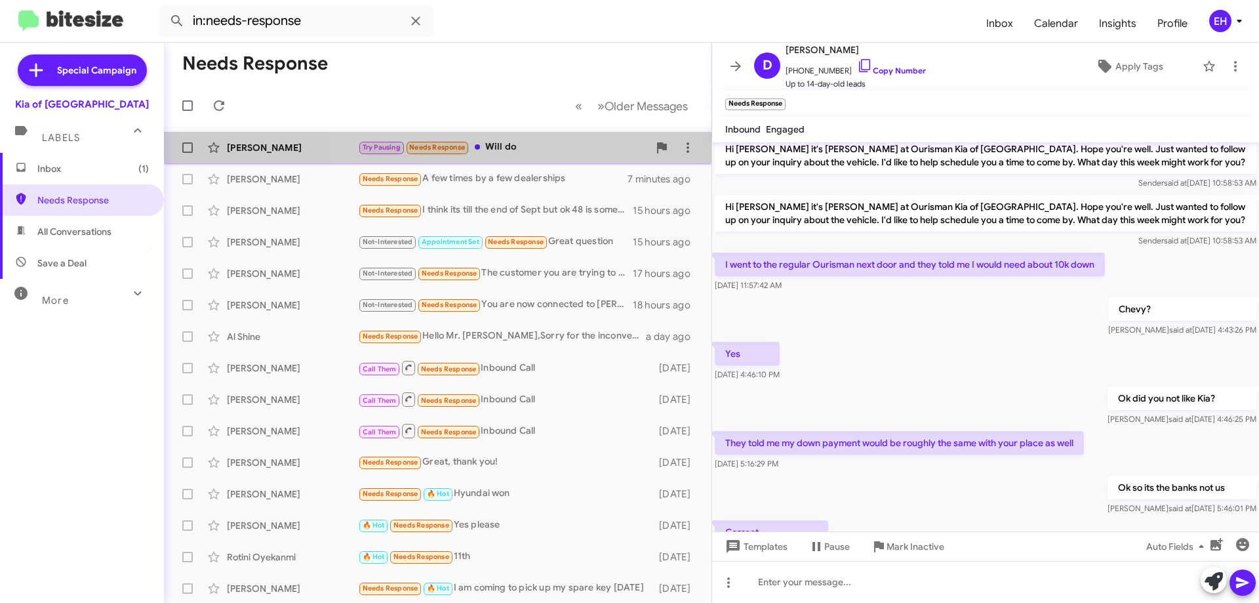
click at [517, 139] on div "[PERSON_NAME] Try Pausing Needs Response Will do 2 minutes ago" at bounding box center [437, 147] width 527 height 26
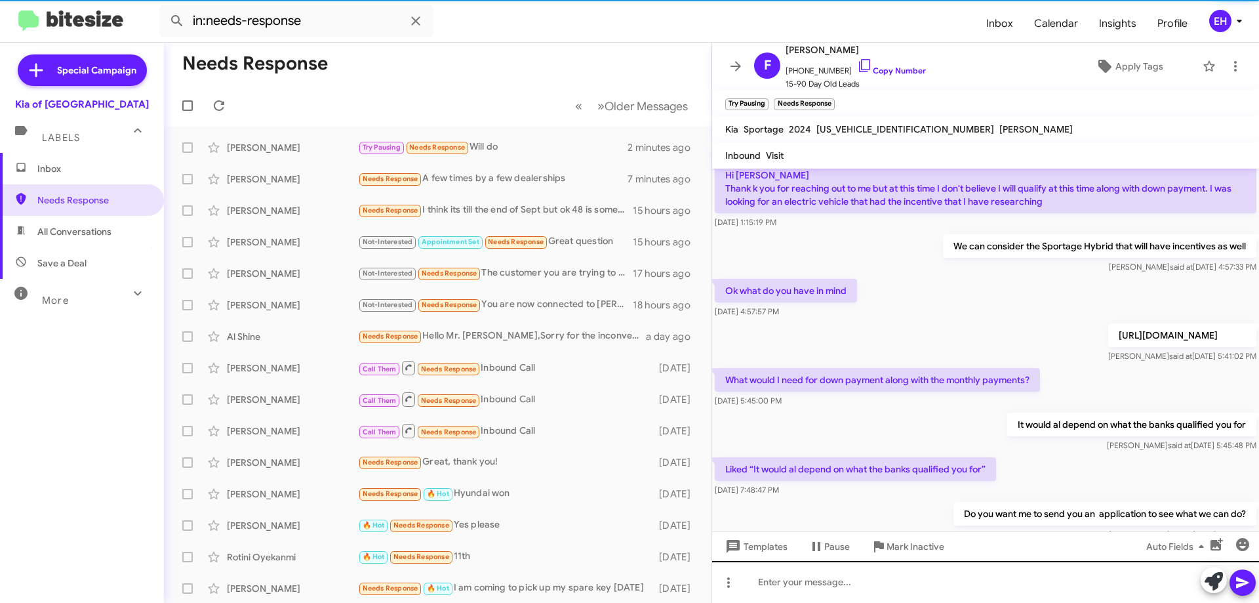
scroll to position [251, 0]
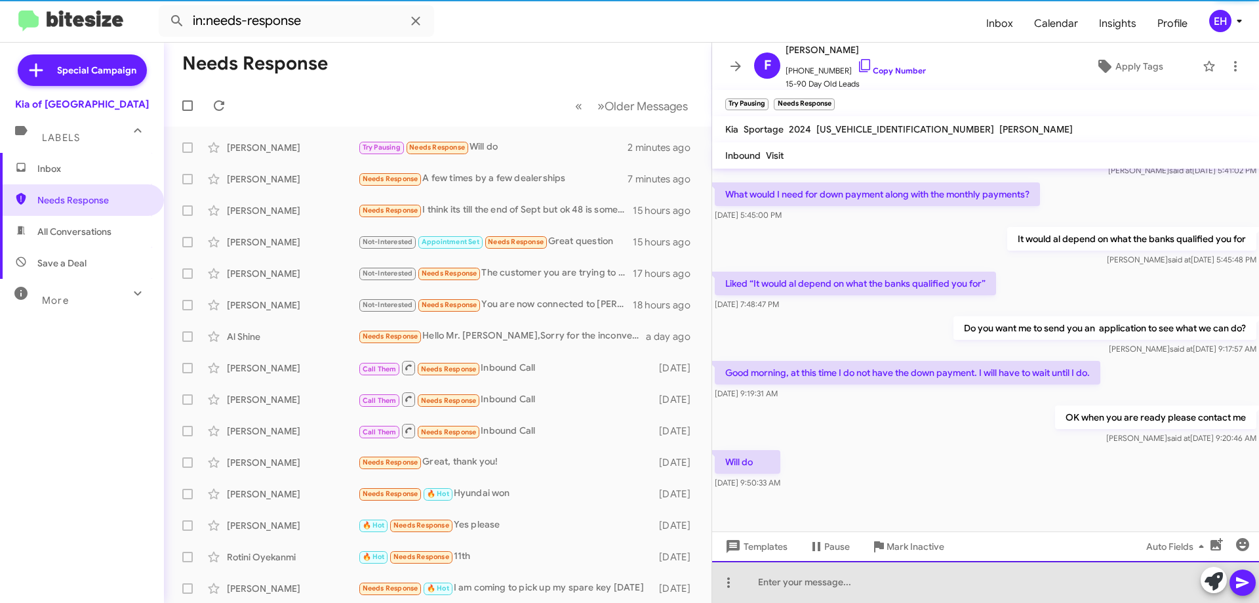
click at [844, 578] on div at bounding box center [985, 582] width 547 height 42
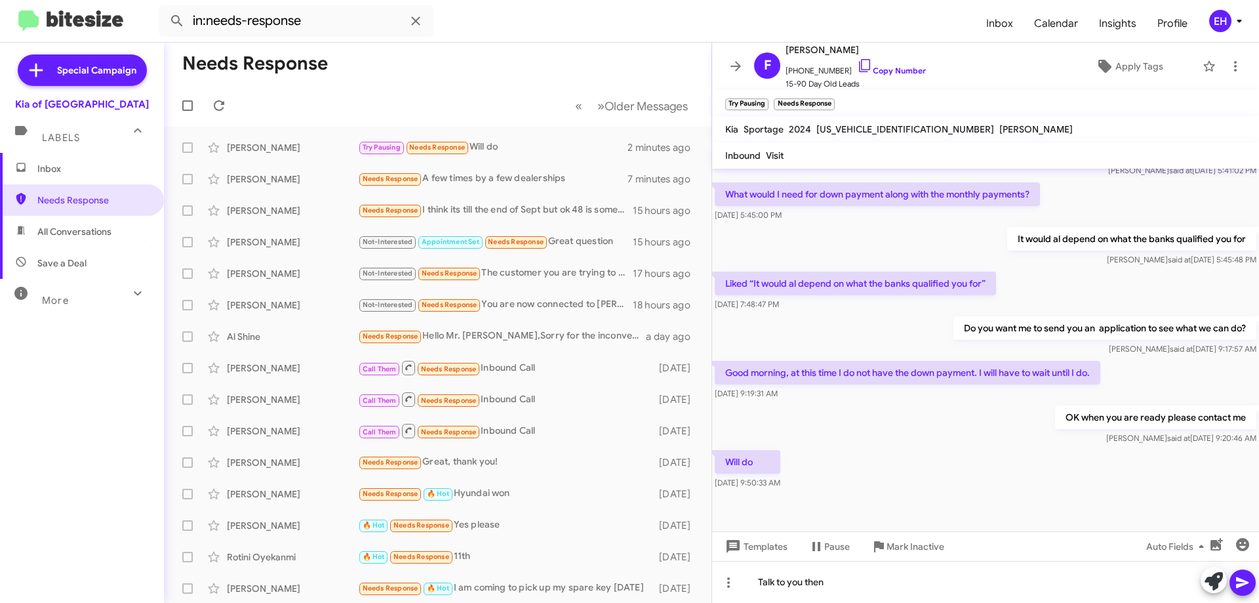
click at [1249, 585] on icon at bounding box center [1243, 583] width 16 height 16
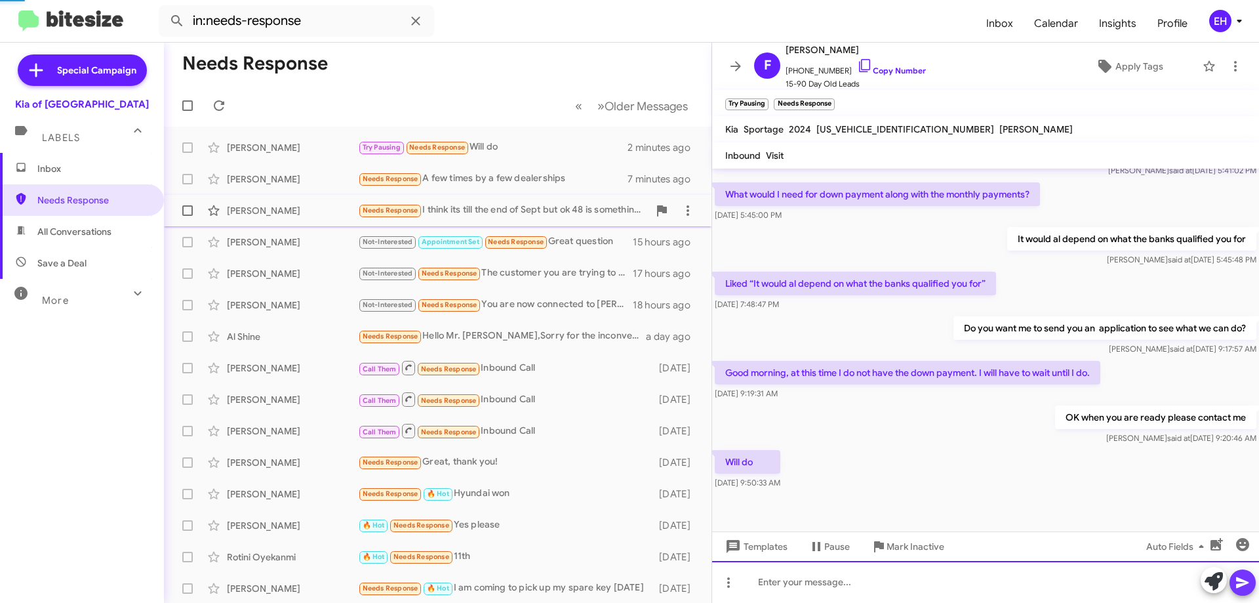
scroll to position [0, 0]
